Goal: Task Accomplishment & Management: Manage account settings

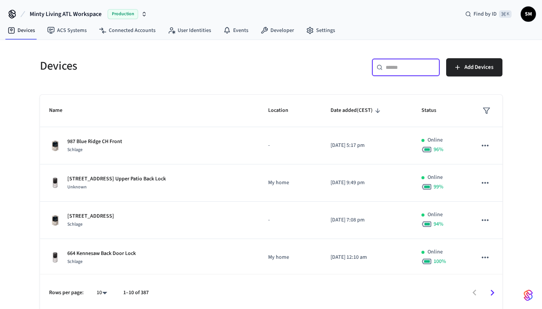
click at [398, 67] on input "text" at bounding box center [410, 68] width 49 height 8
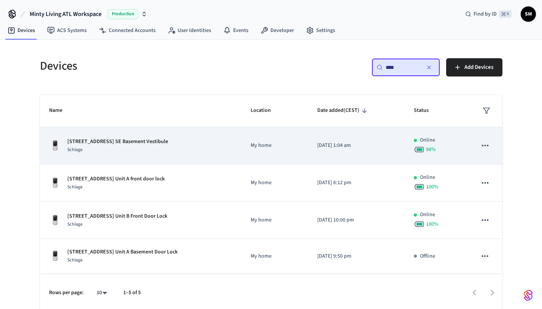
type input "****"
click at [134, 151] on div "Schlage" at bounding box center [117, 150] width 101 height 8
click at [145, 150] on div "Schlage" at bounding box center [117, 150] width 101 height 8
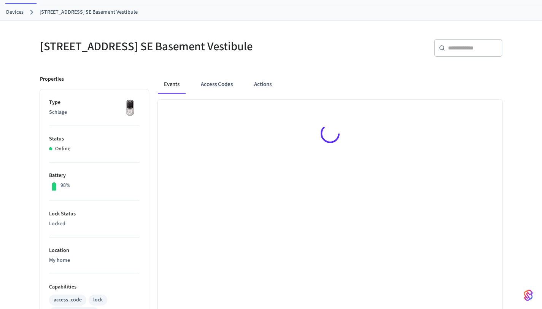
scroll to position [40, 0]
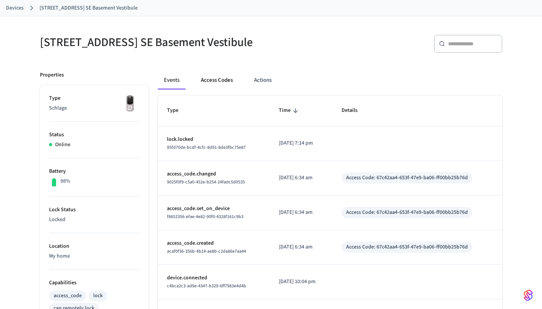
click at [225, 81] on button "Access Codes" at bounding box center [217, 80] width 44 height 18
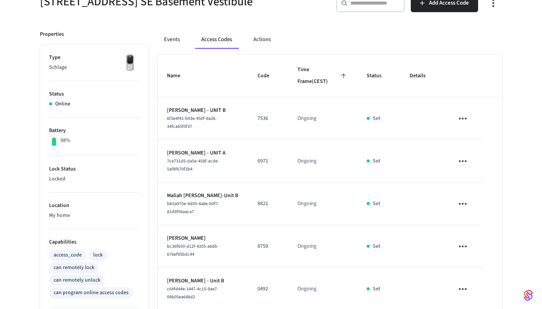
scroll to position [51, 0]
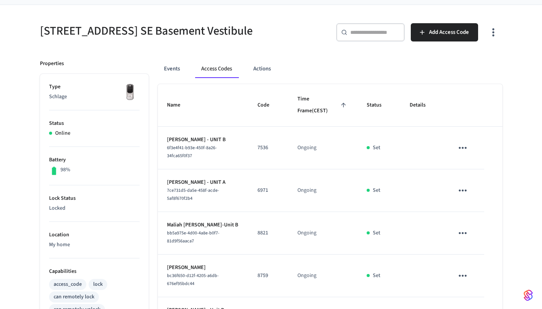
drag, startPoint x: 175, startPoint y: 70, endPoint x: 199, endPoint y: 66, distance: 25.0
click at [174, 70] on button "Events" at bounding box center [172, 69] width 28 height 18
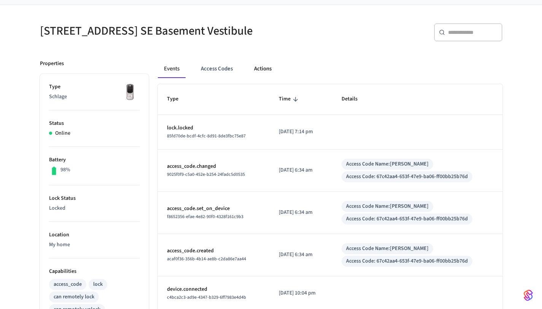
click at [264, 69] on button "Actions" at bounding box center [263, 69] width 30 height 18
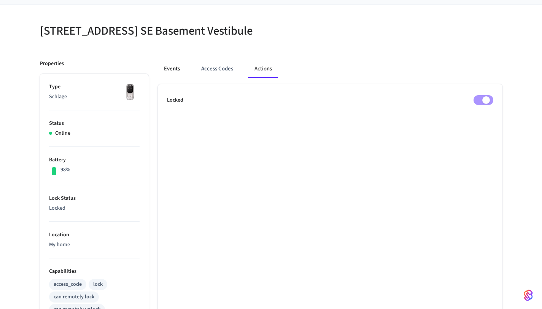
click at [177, 72] on button "Events" at bounding box center [172, 69] width 28 height 18
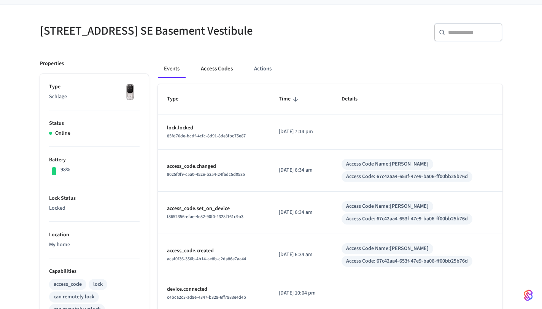
click at [222, 72] on button "Access Codes" at bounding box center [217, 69] width 44 height 18
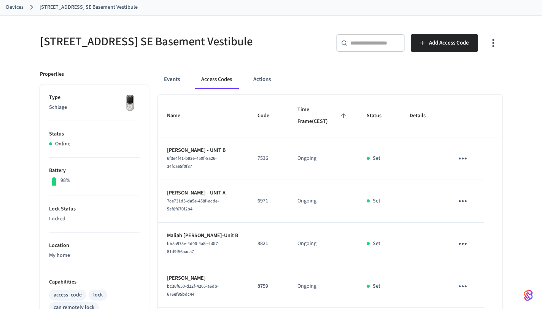
scroll to position [0, 0]
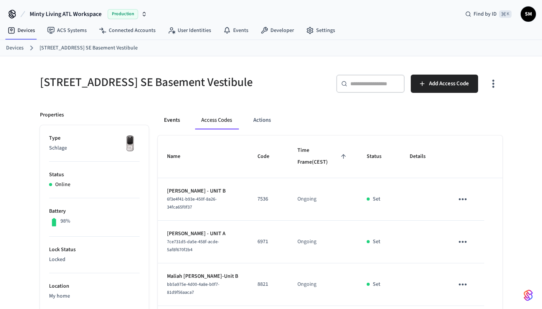
click at [169, 119] on button "Events" at bounding box center [172, 120] width 28 height 18
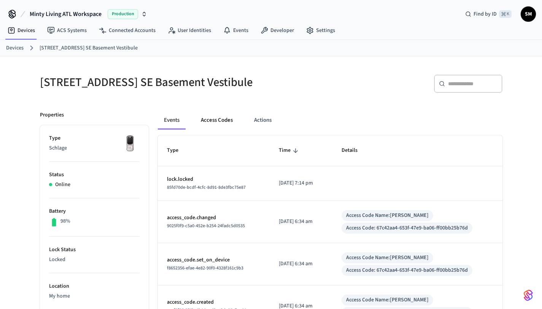
click at [224, 120] on button "Access Codes" at bounding box center [217, 120] width 44 height 18
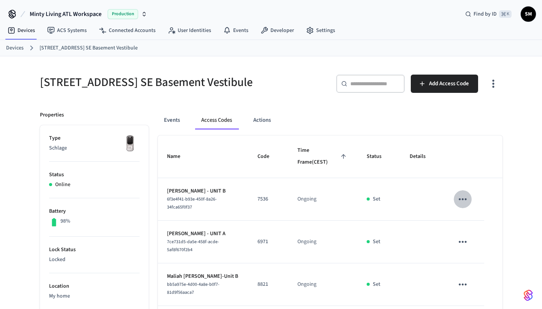
click at [462, 197] on icon "sticky table" at bounding box center [463, 199] width 12 height 12
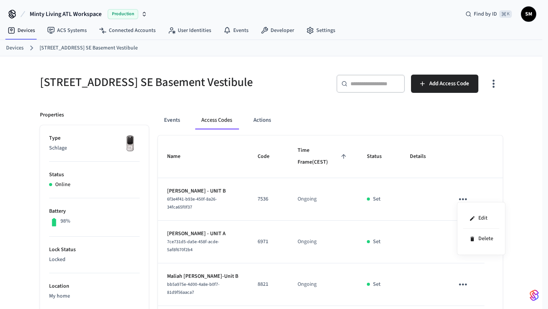
click at [190, 199] on div at bounding box center [274, 154] width 548 height 309
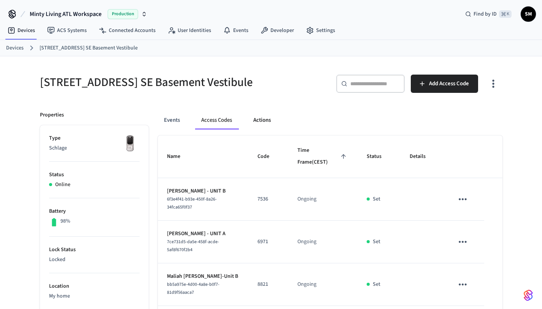
click at [266, 119] on button "Actions" at bounding box center [262, 120] width 30 height 18
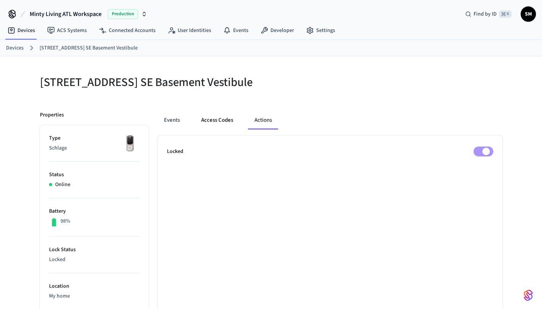
click at [211, 119] on button "Access Codes" at bounding box center [217, 120] width 44 height 18
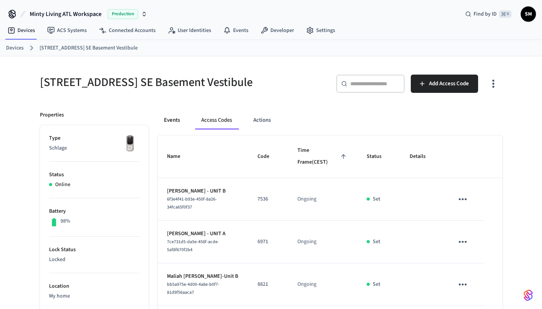
click at [172, 118] on button "Events" at bounding box center [172, 120] width 28 height 18
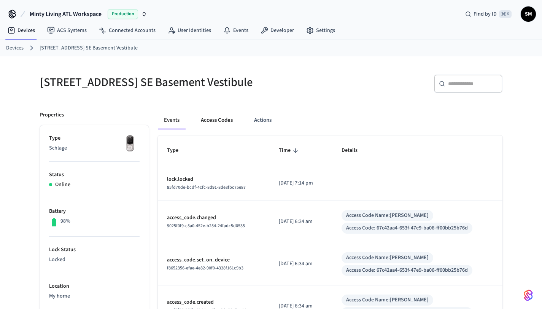
click at [226, 122] on button "Access Codes" at bounding box center [217, 120] width 44 height 18
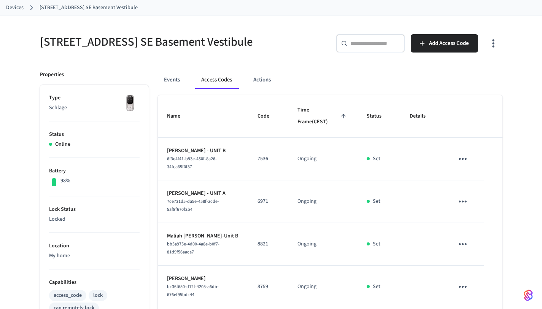
scroll to position [40, 0]
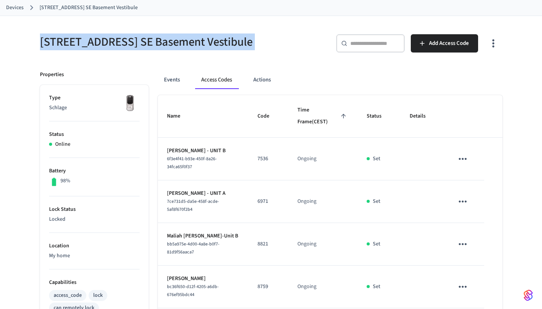
drag, startPoint x: 271, startPoint y: 44, endPoint x: 16, endPoint y: 45, distance: 254.2
click at [15, 44] on div "[STREET_ADDRESS] SE Basement Vestibule ​ ​ Add Access Code Properties Type Schl…" at bounding box center [271, 259] width 542 height 487
copy div "[STREET_ADDRESS] SE Basement Vestibule"
